Goal: Information Seeking & Learning: Learn about a topic

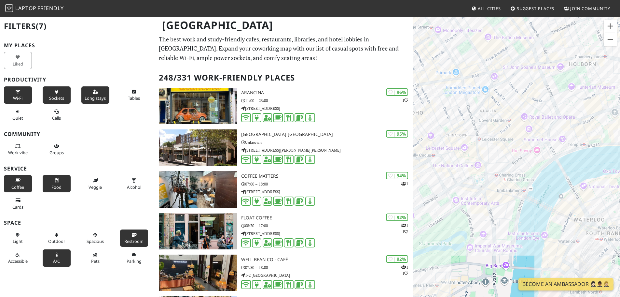
drag, startPoint x: 536, startPoint y: 184, endPoint x: 477, endPoint y: 205, distance: 62.5
click at [477, 205] on div "To navigate, press the arrow keys." at bounding box center [516, 164] width 207 height 297
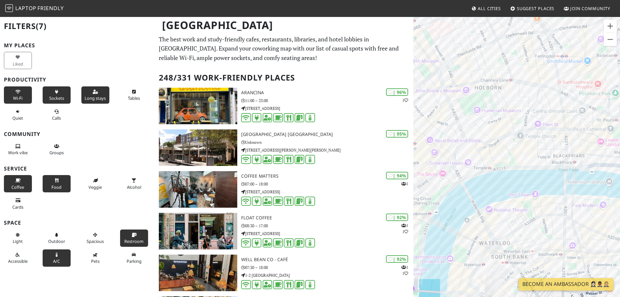
drag, startPoint x: 546, startPoint y: 182, endPoint x: 451, endPoint y: 206, distance: 98.2
click at [451, 206] on div "To navigate, press the arrow keys." at bounding box center [516, 164] width 207 height 297
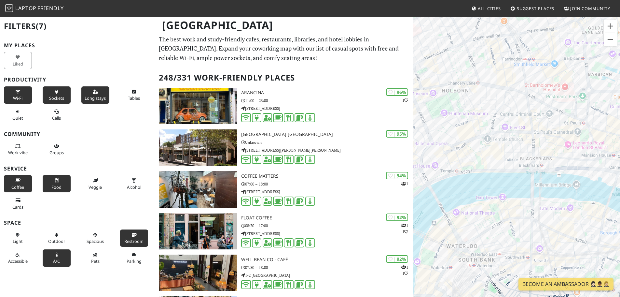
drag, startPoint x: 529, startPoint y: 192, endPoint x: 493, endPoint y: 196, distance: 35.6
click at [493, 196] on div "To navigate, press the arrow keys." at bounding box center [516, 164] width 207 height 297
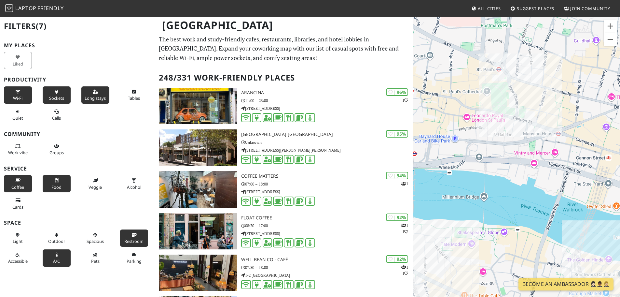
drag, startPoint x: 554, startPoint y: 183, endPoint x: 416, endPoint y: 198, distance: 139.1
click at [416, 198] on div "To navigate, press the arrow keys." at bounding box center [516, 164] width 207 height 297
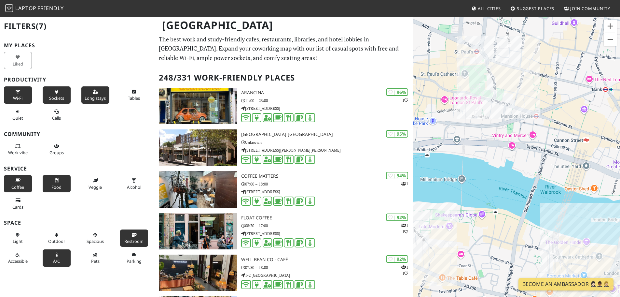
drag, startPoint x: 493, startPoint y: 202, endPoint x: 460, endPoint y: 176, distance: 42.1
click at [460, 176] on div "To navigate, press the arrow keys." at bounding box center [516, 164] width 207 height 297
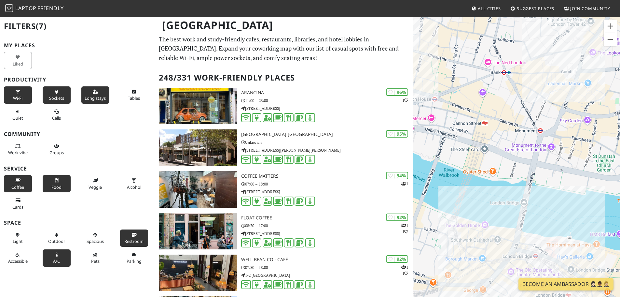
drag, startPoint x: 539, startPoint y: 189, endPoint x: 444, endPoint y: 177, distance: 95.1
click at [444, 177] on div "To navigate, press the arrow keys." at bounding box center [516, 164] width 207 height 297
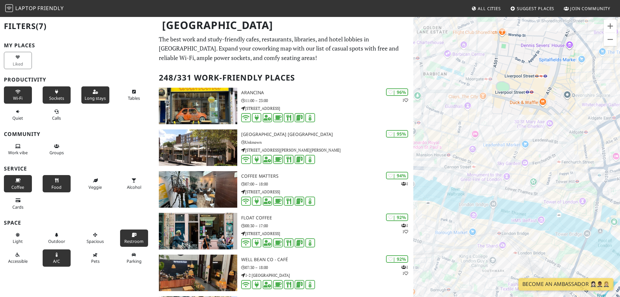
drag, startPoint x: 563, startPoint y: 135, endPoint x: 540, endPoint y: 152, distance: 28.0
click at [540, 152] on div "To navigate, press the arrow keys." at bounding box center [516, 164] width 207 height 297
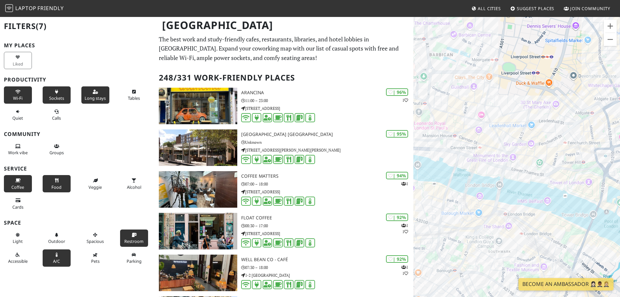
drag, startPoint x: 471, startPoint y: 156, endPoint x: 521, endPoint y: 135, distance: 54.3
click at [521, 135] on div "To navigate, press the arrow keys." at bounding box center [516, 164] width 207 height 297
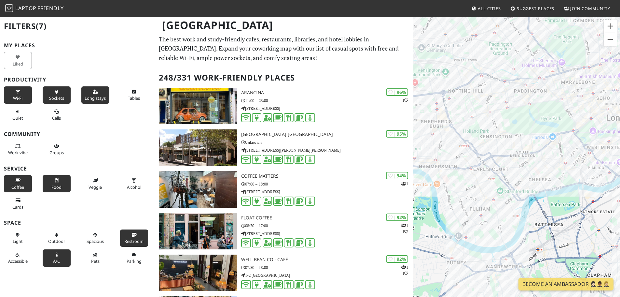
drag, startPoint x: 509, startPoint y: 172, endPoint x: 500, endPoint y: 135, distance: 37.6
click at [500, 135] on div "To navigate, press the arrow keys." at bounding box center [516, 164] width 207 height 297
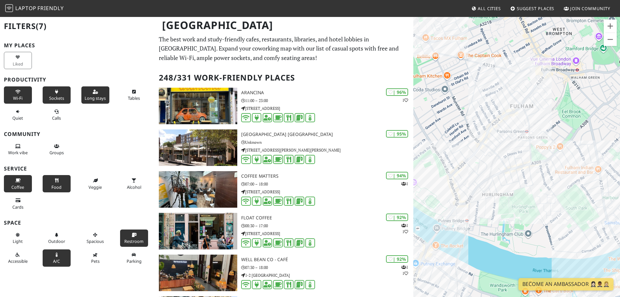
drag, startPoint x: 558, startPoint y: 186, endPoint x: 462, endPoint y: 175, distance: 96.9
click at [462, 175] on div "To navigate, press the arrow keys." at bounding box center [516, 164] width 207 height 297
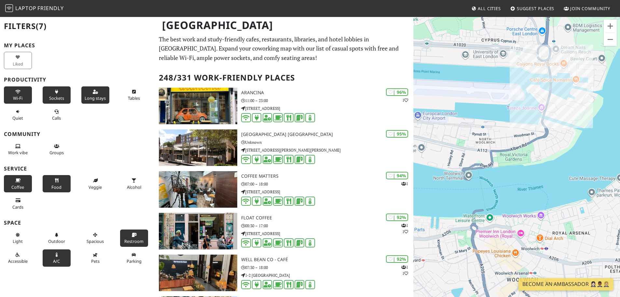
drag, startPoint x: 529, startPoint y: 209, endPoint x: 510, endPoint y: 218, distance: 20.4
click at [511, 221] on div "To navigate, press the arrow keys." at bounding box center [516, 164] width 207 height 297
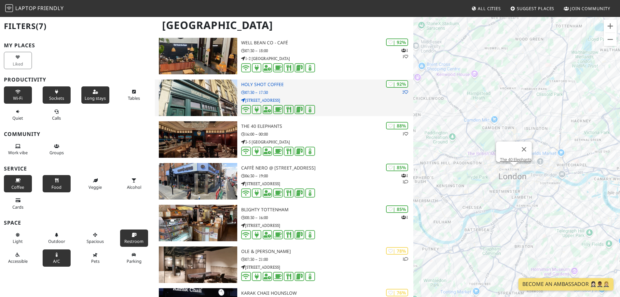
scroll to position [228, 0]
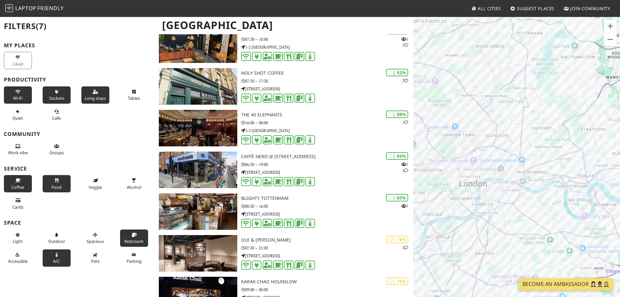
drag, startPoint x: 534, startPoint y: 195, endPoint x: 491, endPoint y: 205, distance: 44.4
click at [491, 205] on div "To navigate, press the arrow keys." at bounding box center [516, 164] width 207 height 297
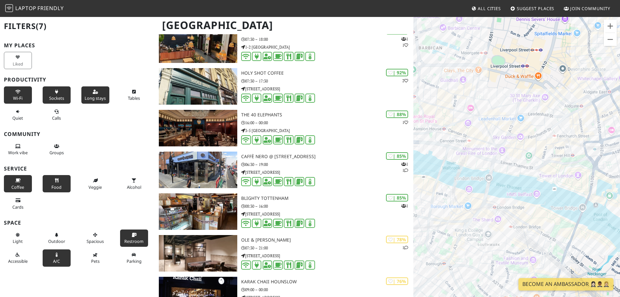
drag, startPoint x: 501, startPoint y: 117, endPoint x: 494, endPoint y: 132, distance: 16.0
click at [495, 142] on div "To navigate, press the arrow keys." at bounding box center [516, 164] width 207 height 297
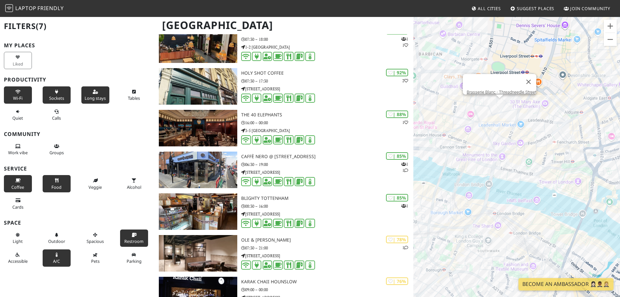
click at [499, 105] on div "To navigate, press the arrow keys. Brasserie Blanc - Threadneedle Street" at bounding box center [516, 164] width 207 height 297
click at [495, 90] on link "Brasserie Blanc - Threadneedle Street" at bounding box center [502, 92] width 70 height 5
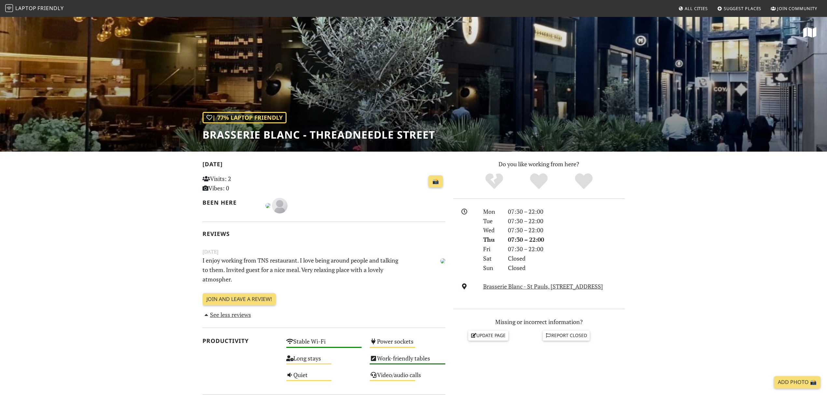
click at [404, 113] on div "| 77% Laptop Friendly Brasserie Blanc - Threadneedle Street" at bounding box center [318, 126] width 232 height 29
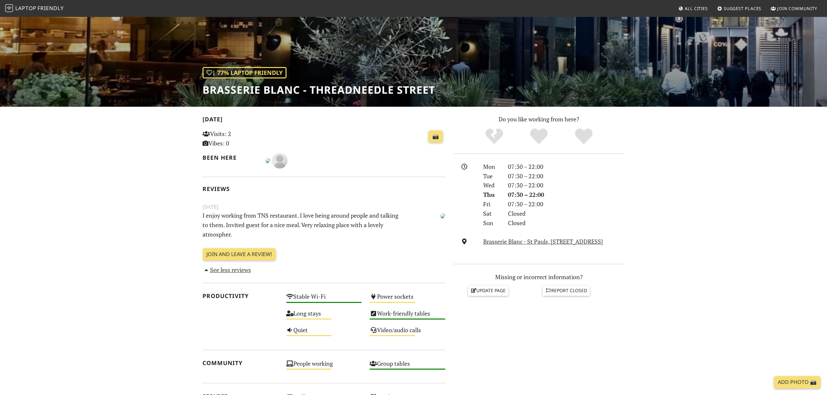
scroll to position [11, 0]
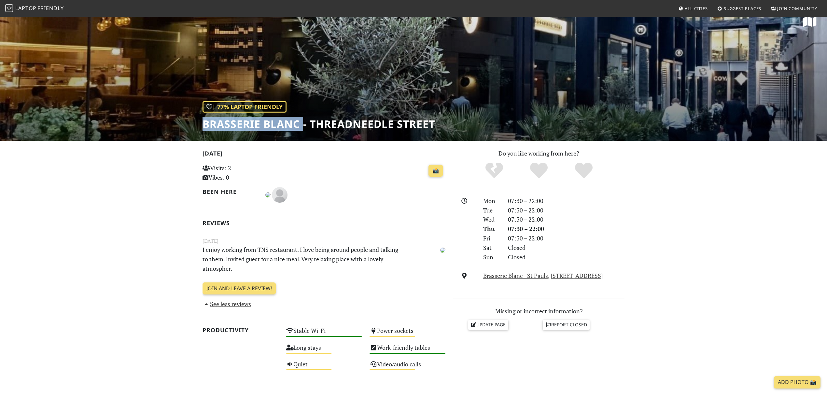
drag, startPoint x: 205, startPoint y: 125, endPoint x: 290, endPoint y: 121, distance: 85.4
click at [301, 126] on h1 "Brasserie Blanc - Threadneedle Street" at bounding box center [318, 124] width 232 height 12
copy h1 "Brasserie Blanc"
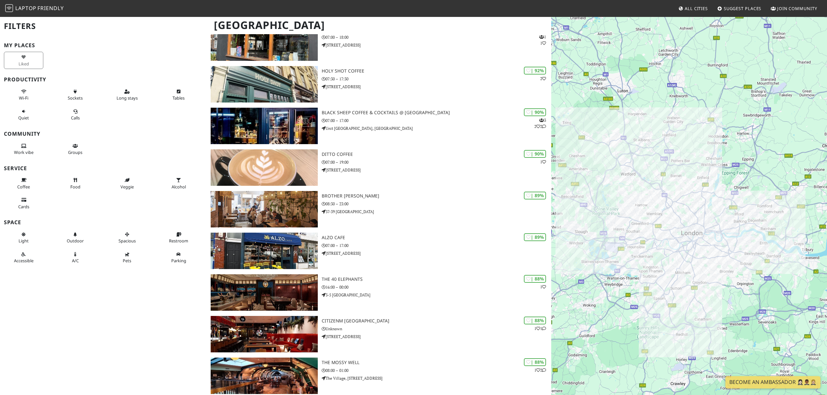
scroll to position [304, 0]
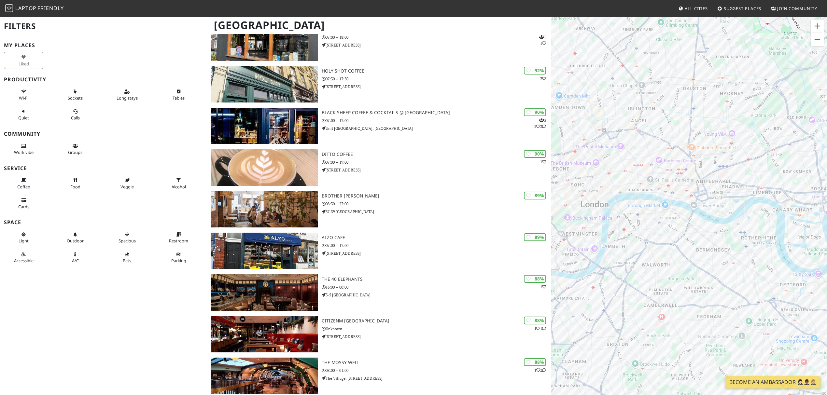
drag, startPoint x: 671, startPoint y: 195, endPoint x: 807, endPoint y: 174, distance: 137.3
click at [806, 174] on div "To navigate, press the arrow keys." at bounding box center [689, 213] width 276 height 395
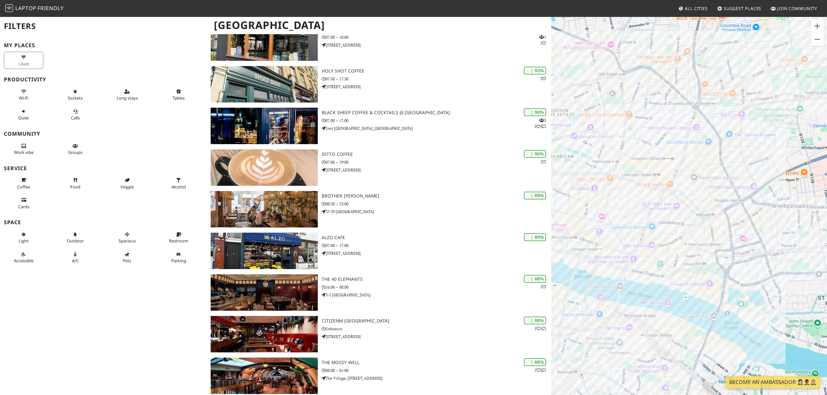
drag, startPoint x: 664, startPoint y: 255, endPoint x: 672, endPoint y: 227, distance: 29.7
click at [672, 227] on div "To navigate, press the arrow keys." at bounding box center [689, 213] width 276 height 395
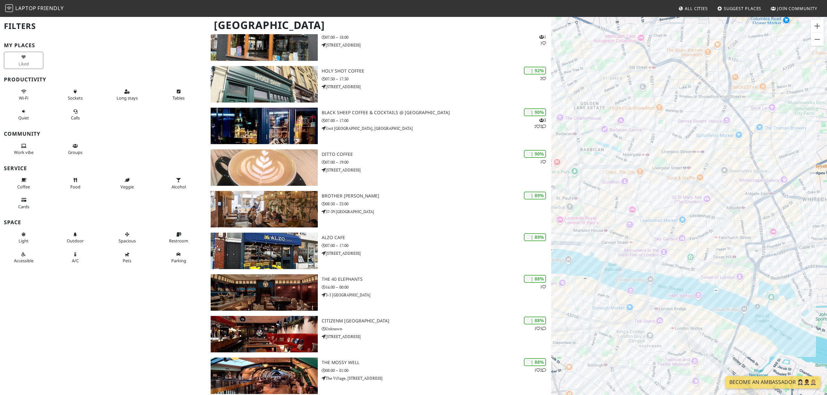
click at [586, 201] on div "To navigate, press the arrow keys." at bounding box center [689, 213] width 276 height 395
click at [590, 201] on div "To navigate, press the arrow keys. One New Change" at bounding box center [689, 213] width 276 height 395
click at [591, 190] on link "One New Change" at bounding box center [593, 192] width 32 height 5
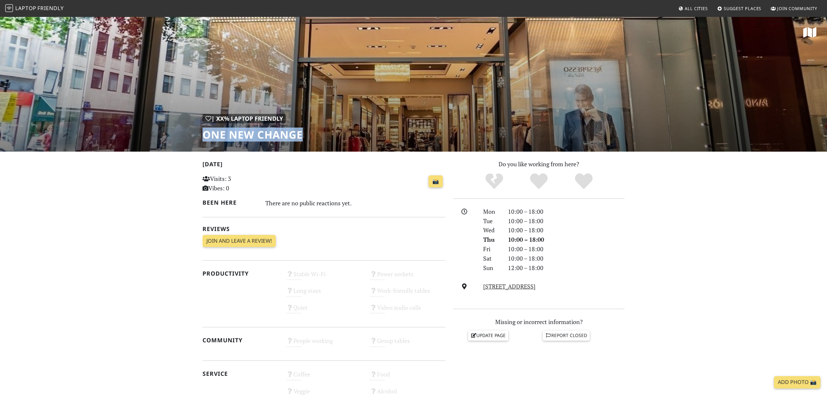
drag, startPoint x: 204, startPoint y: 134, endPoint x: 300, endPoint y: 137, distance: 95.7
click at [300, 137] on h1 "One New Change" at bounding box center [252, 135] width 100 height 12
